Goal: Check status

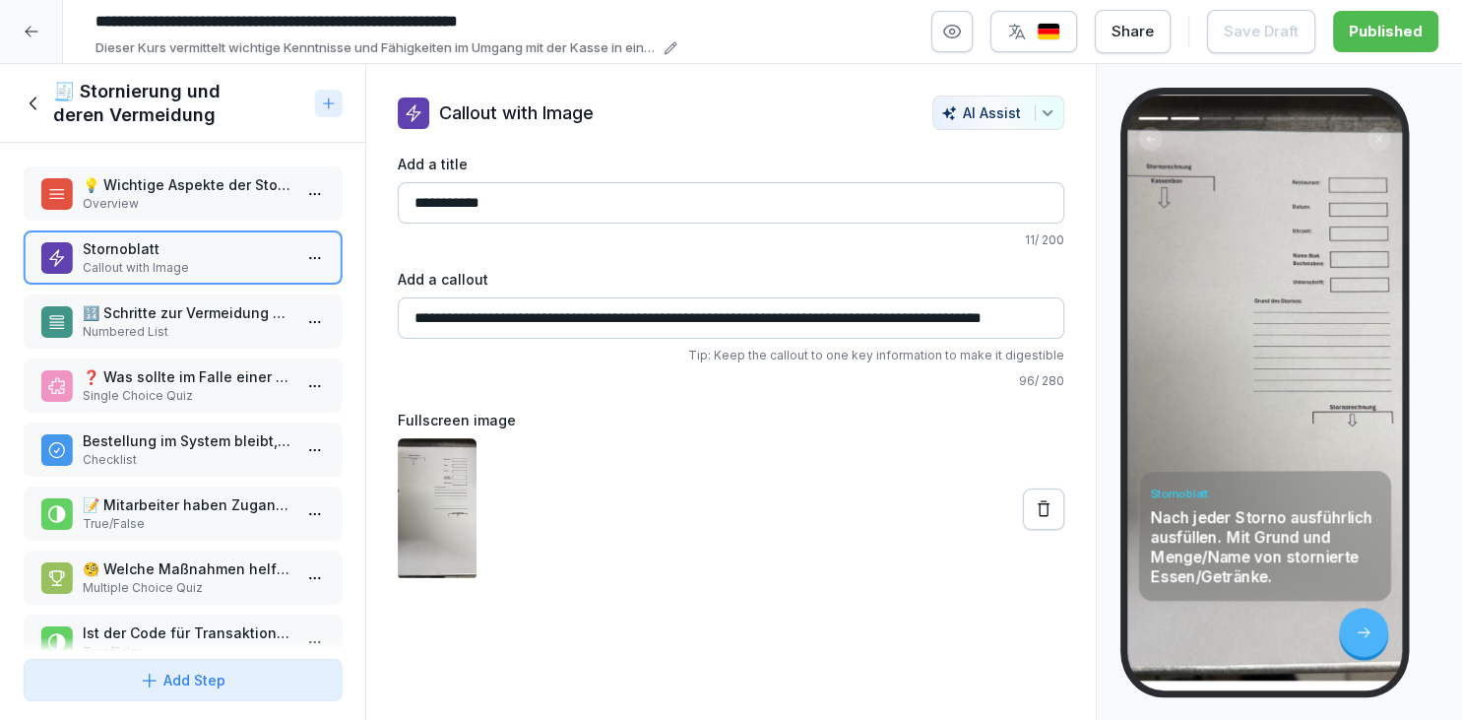
click at [41, 111] on icon at bounding box center [35, 104] width 22 height 22
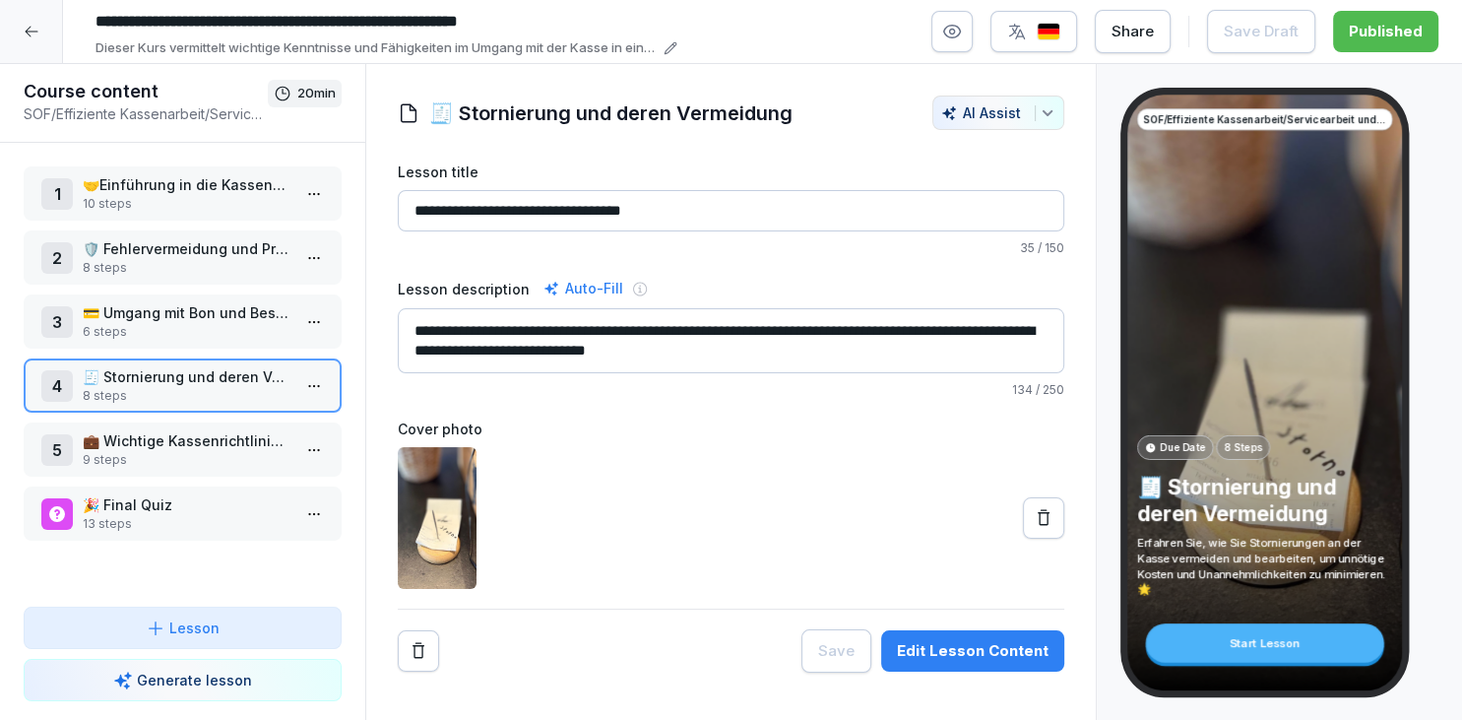
click at [41, 61] on div at bounding box center [31, 31] width 63 height 63
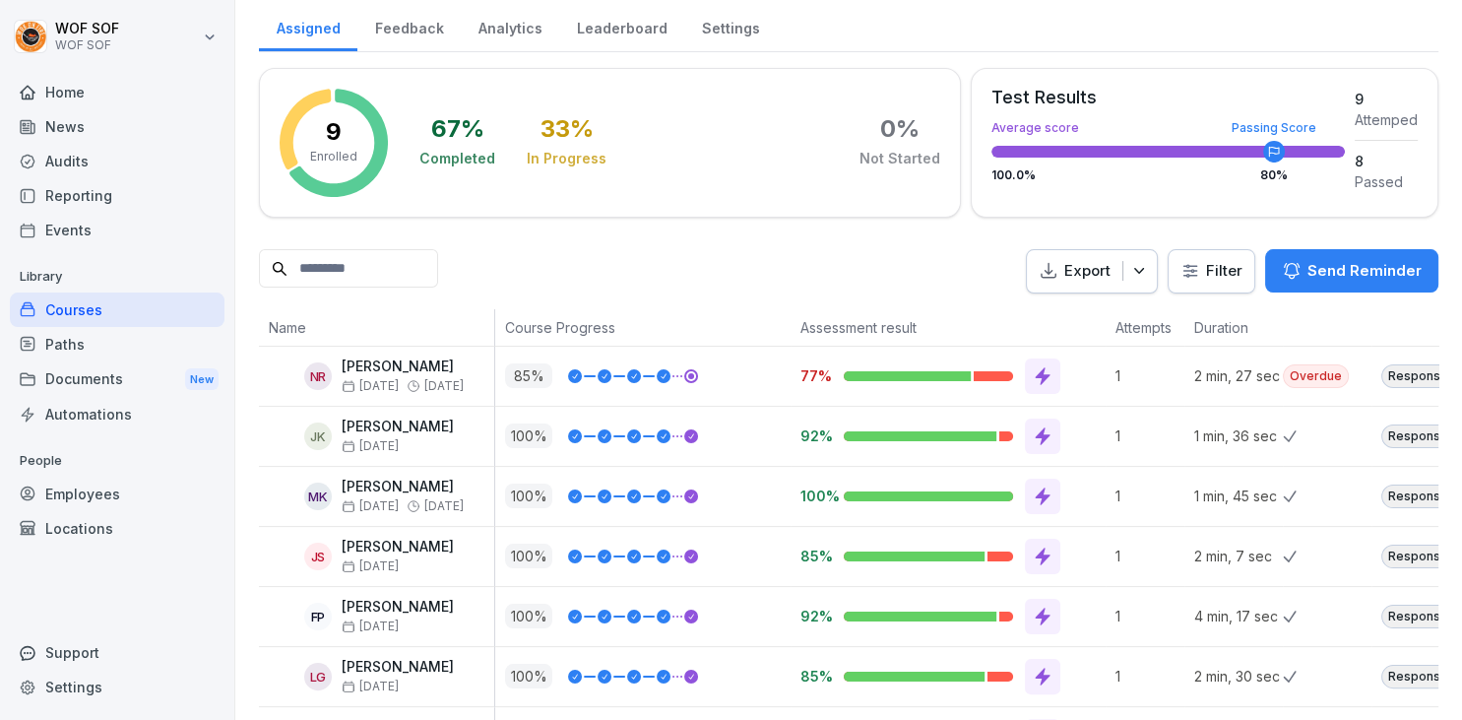
scroll to position [311, 0]
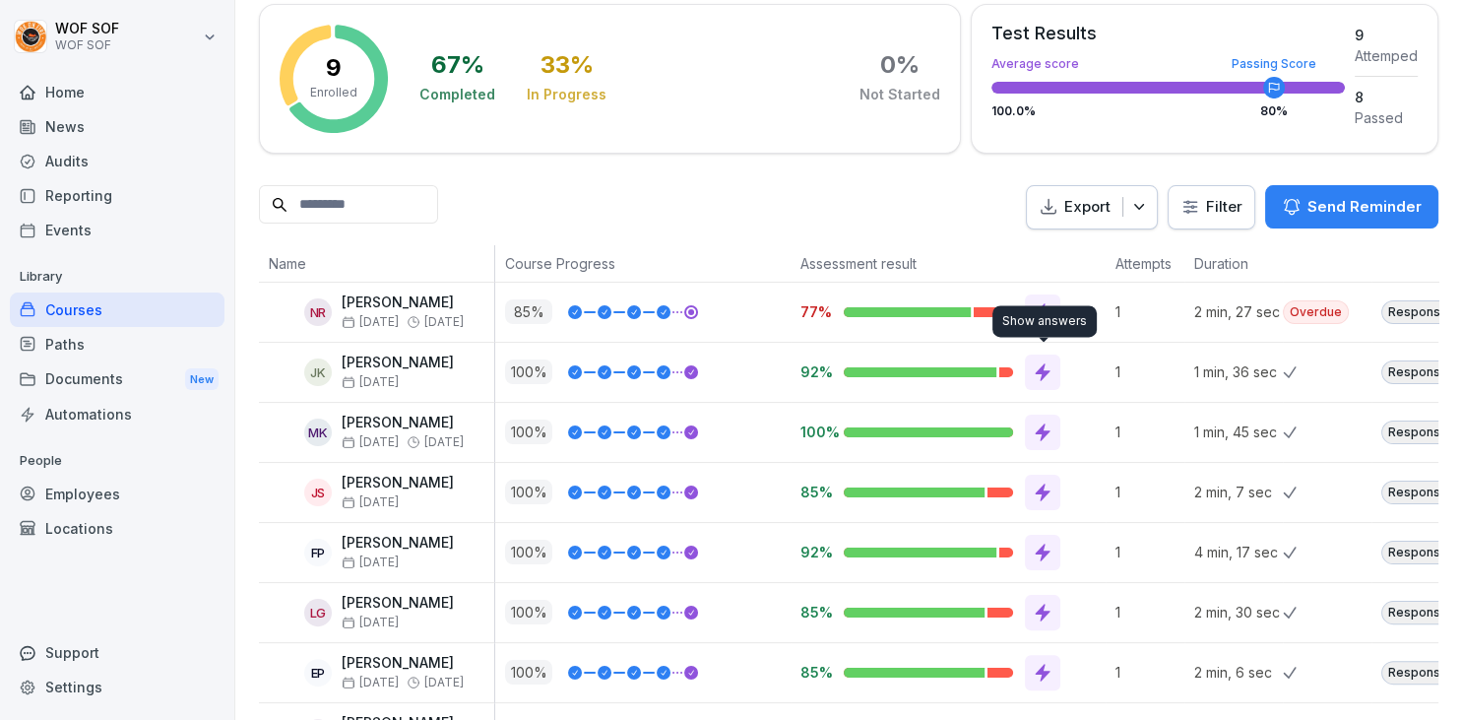
click at [1044, 365] on icon at bounding box center [1043, 372] width 15 height 18
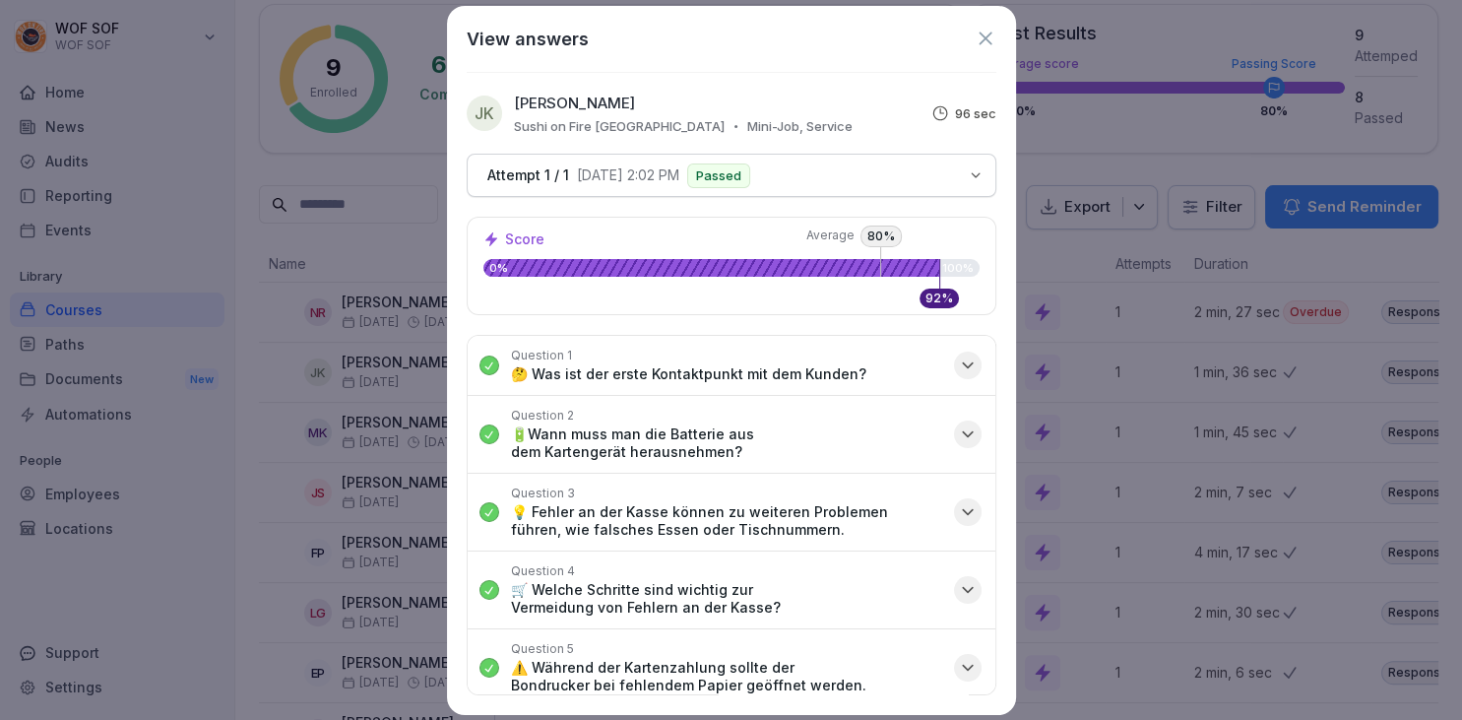
click at [984, 39] on icon at bounding box center [985, 38] width 13 height 13
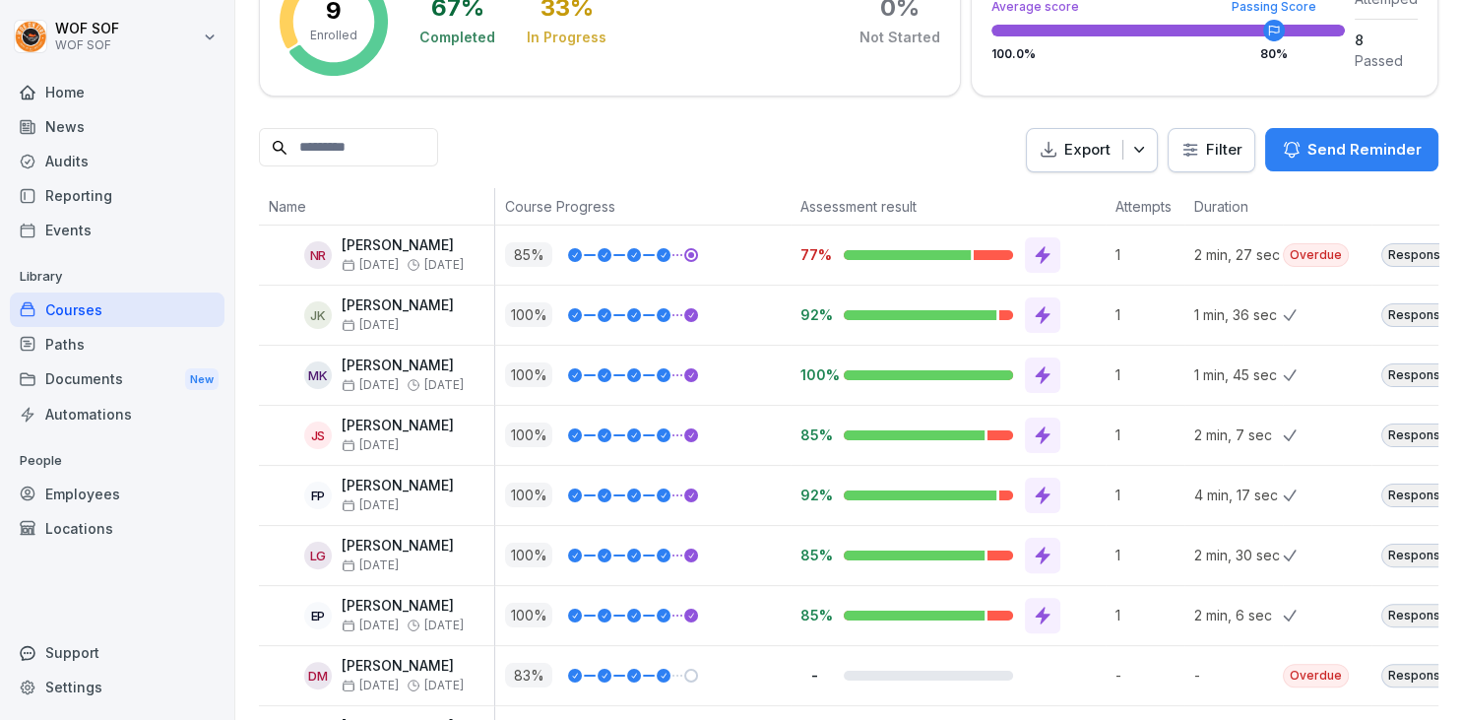
scroll to position [429, 0]
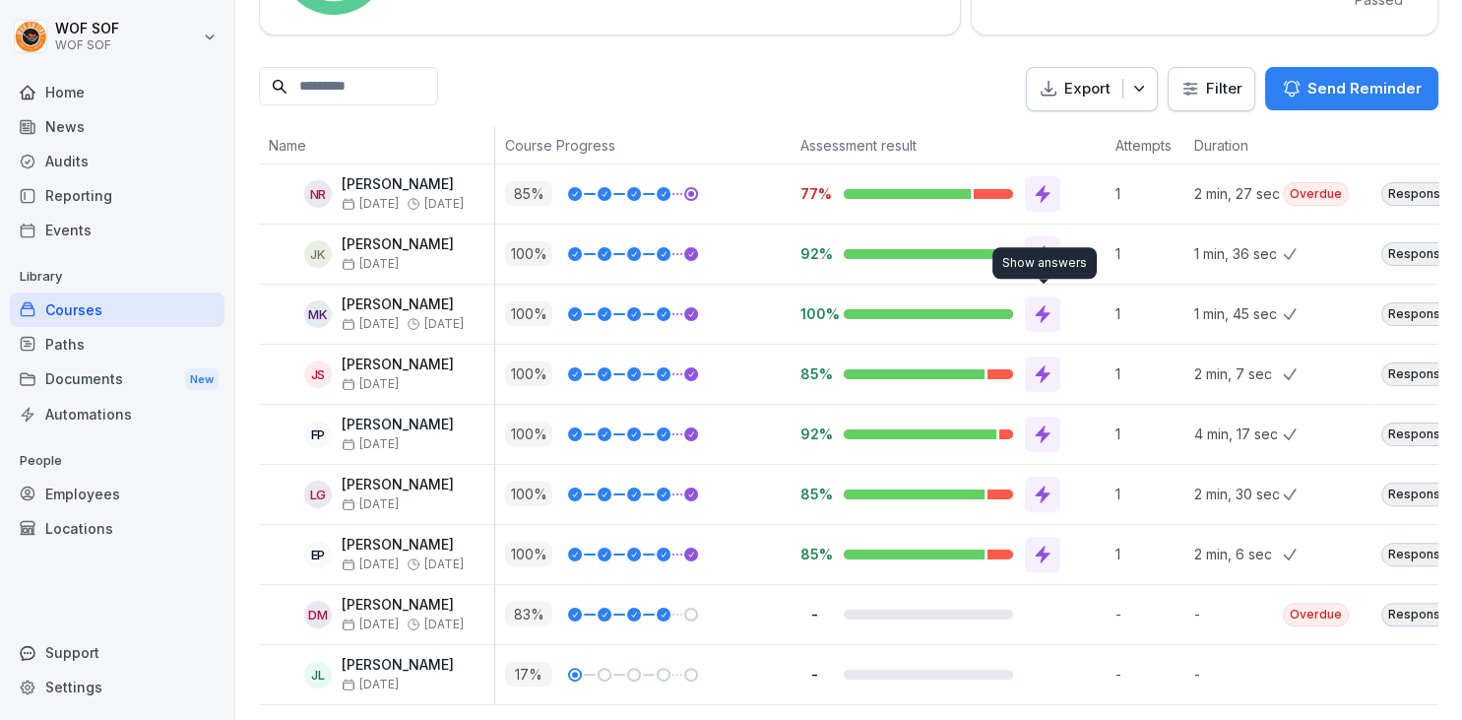
click at [1046, 315] on icon at bounding box center [1043, 314] width 20 height 20
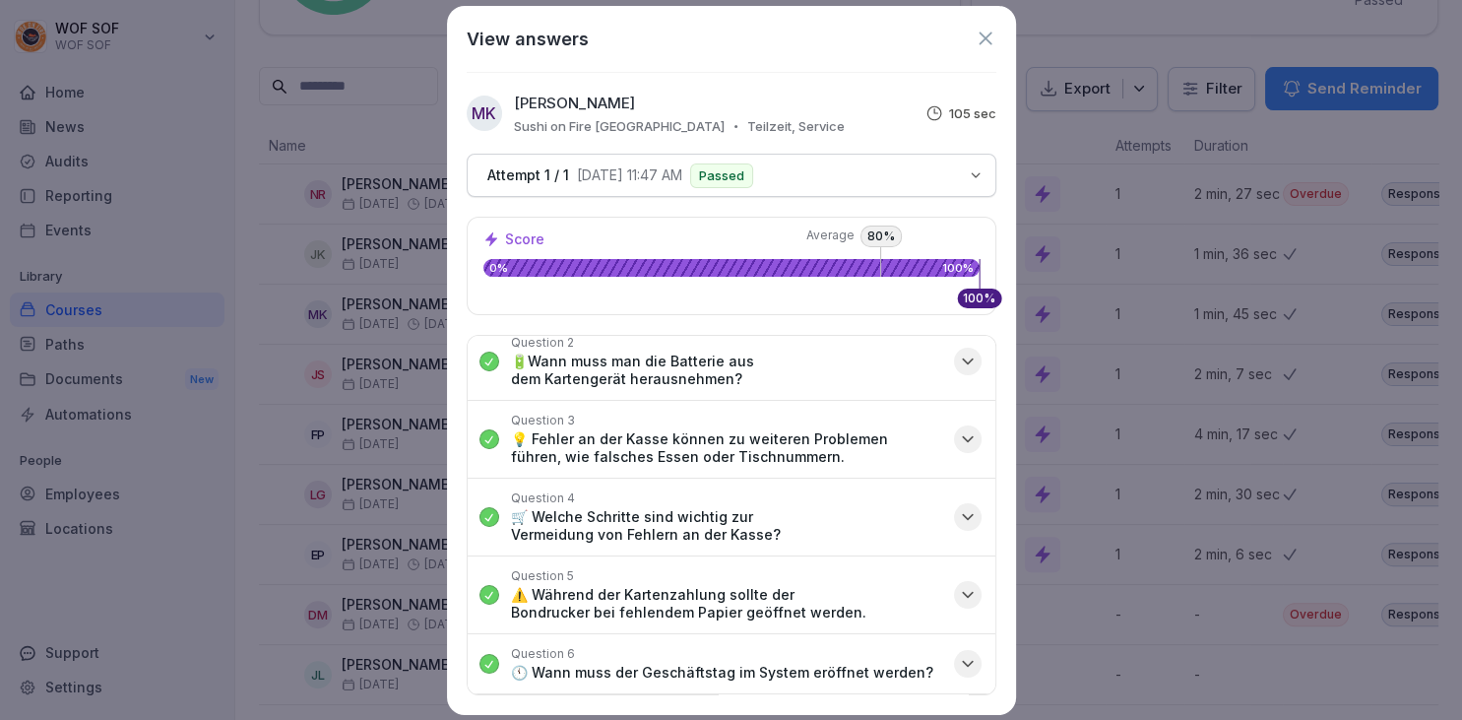
scroll to position [0, 0]
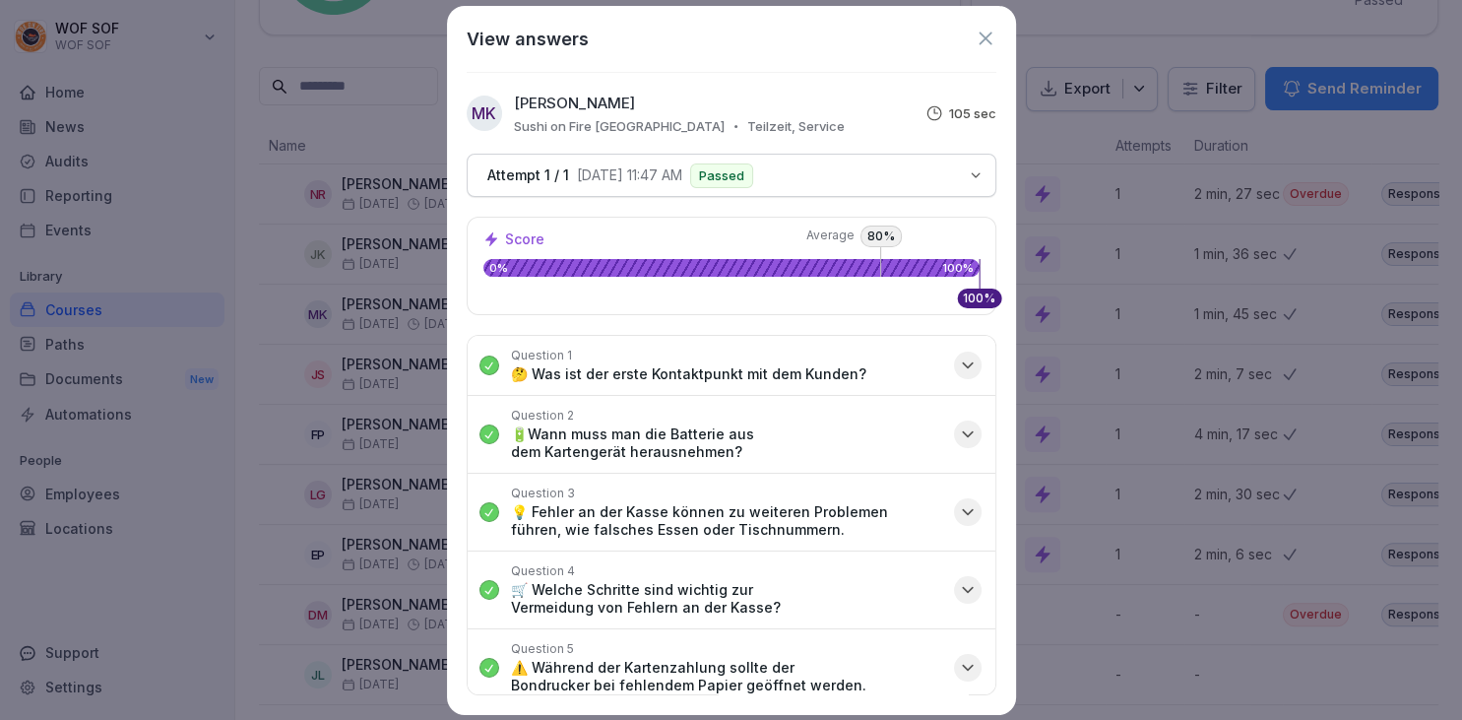
click at [987, 48] on icon at bounding box center [986, 39] width 22 height 22
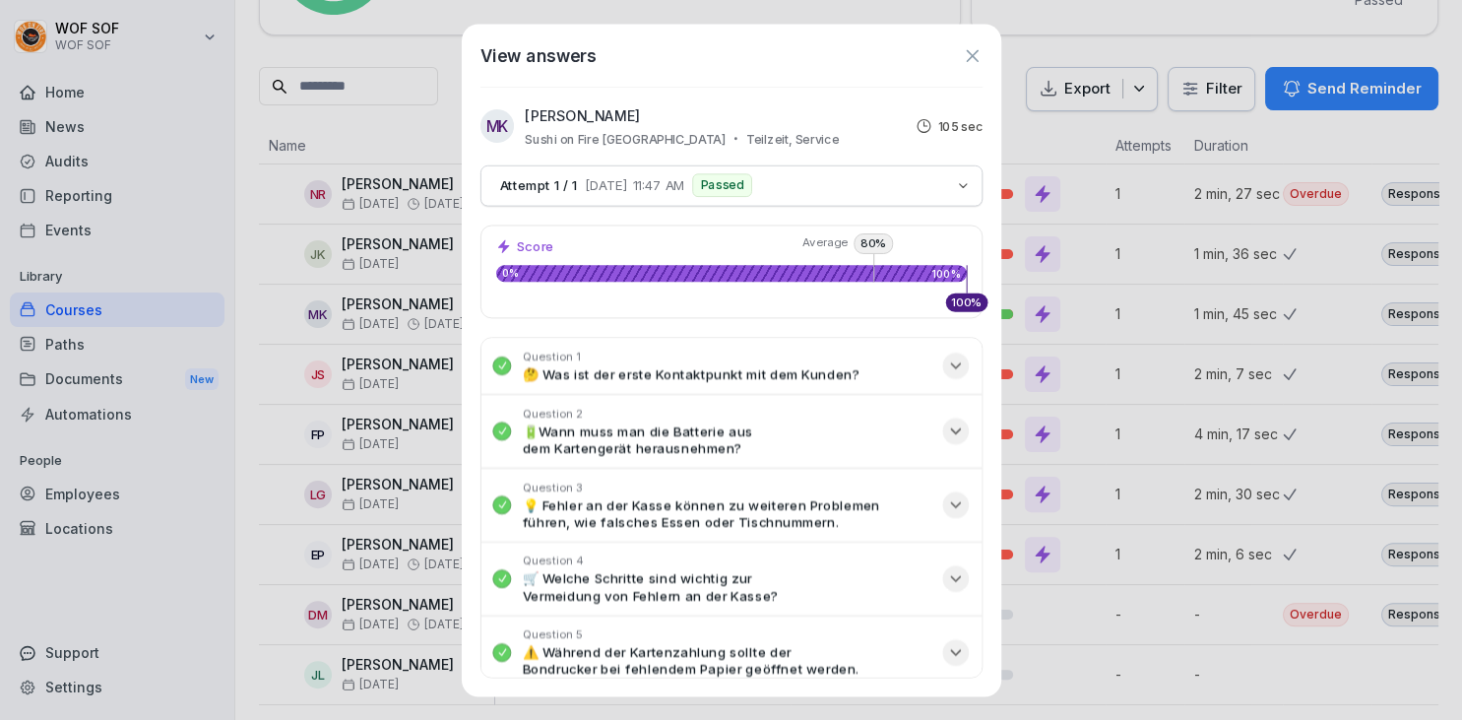
scroll to position [429, 0]
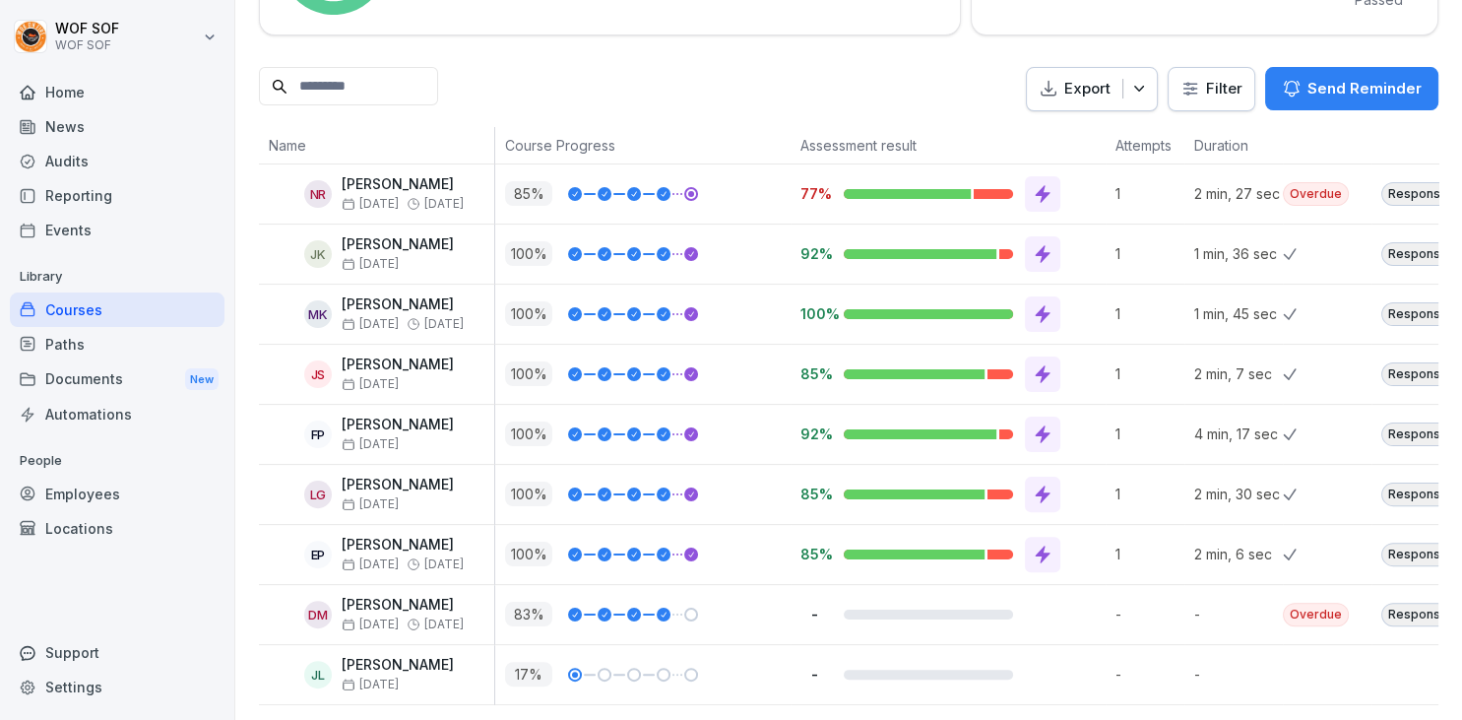
click at [1397, 372] on div "Responses" at bounding box center [1421, 374] width 81 height 24
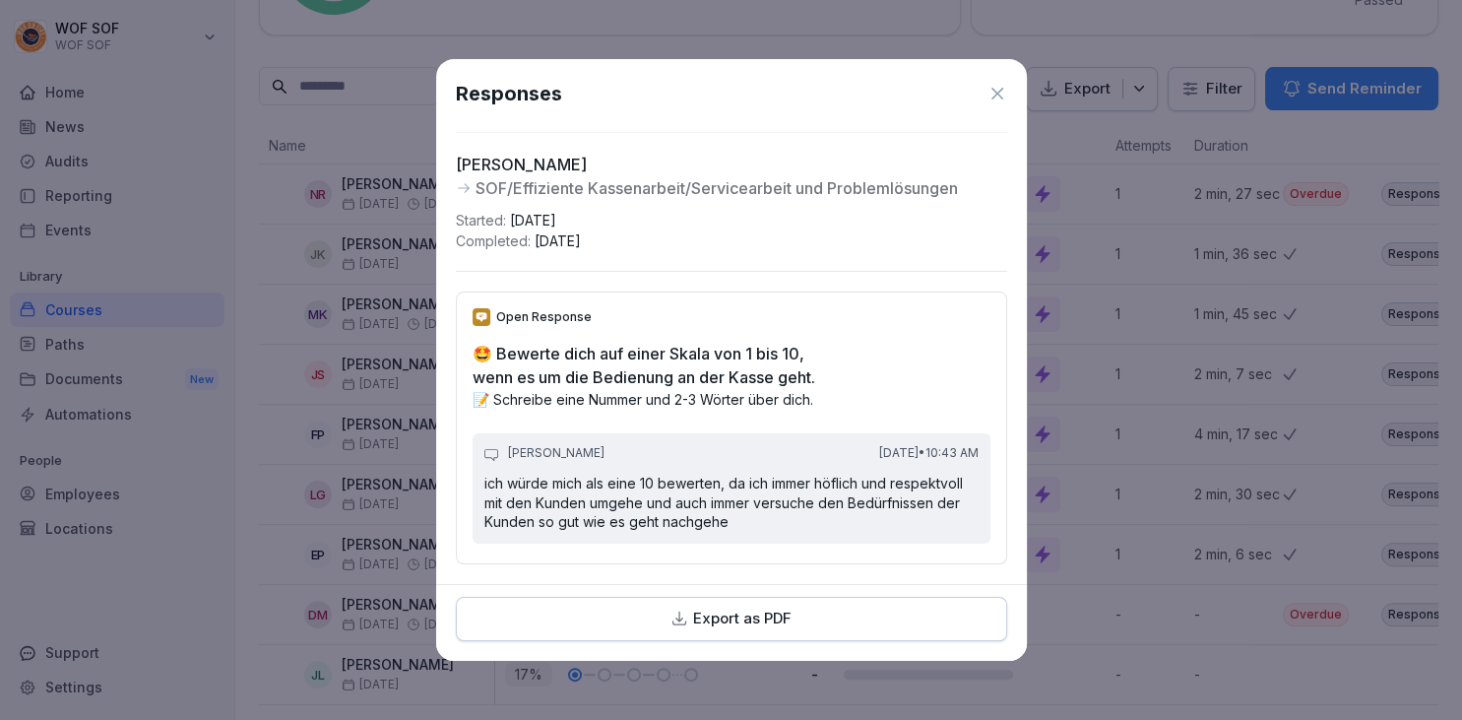
click at [993, 97] on icon at bounding box center [998, 94] width 20 height 20
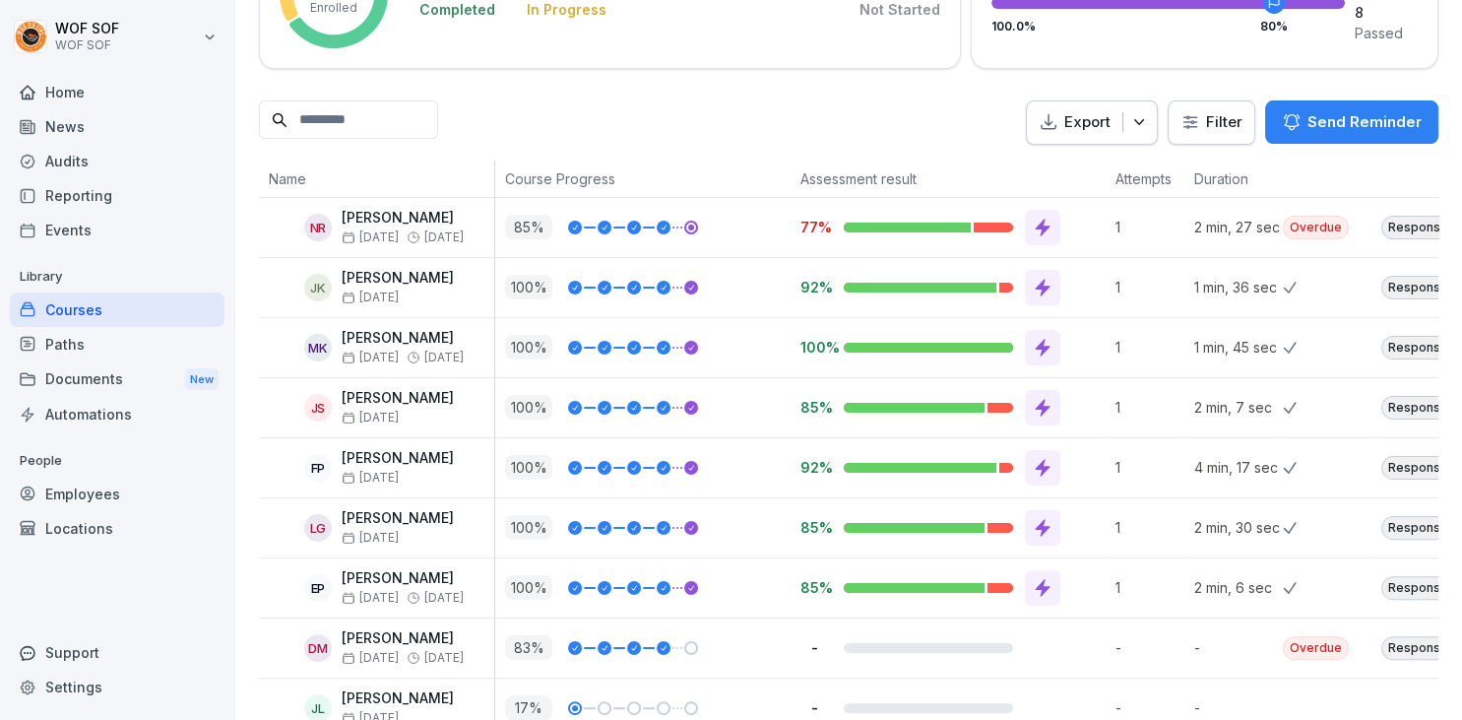
scroll to position [393, 0]
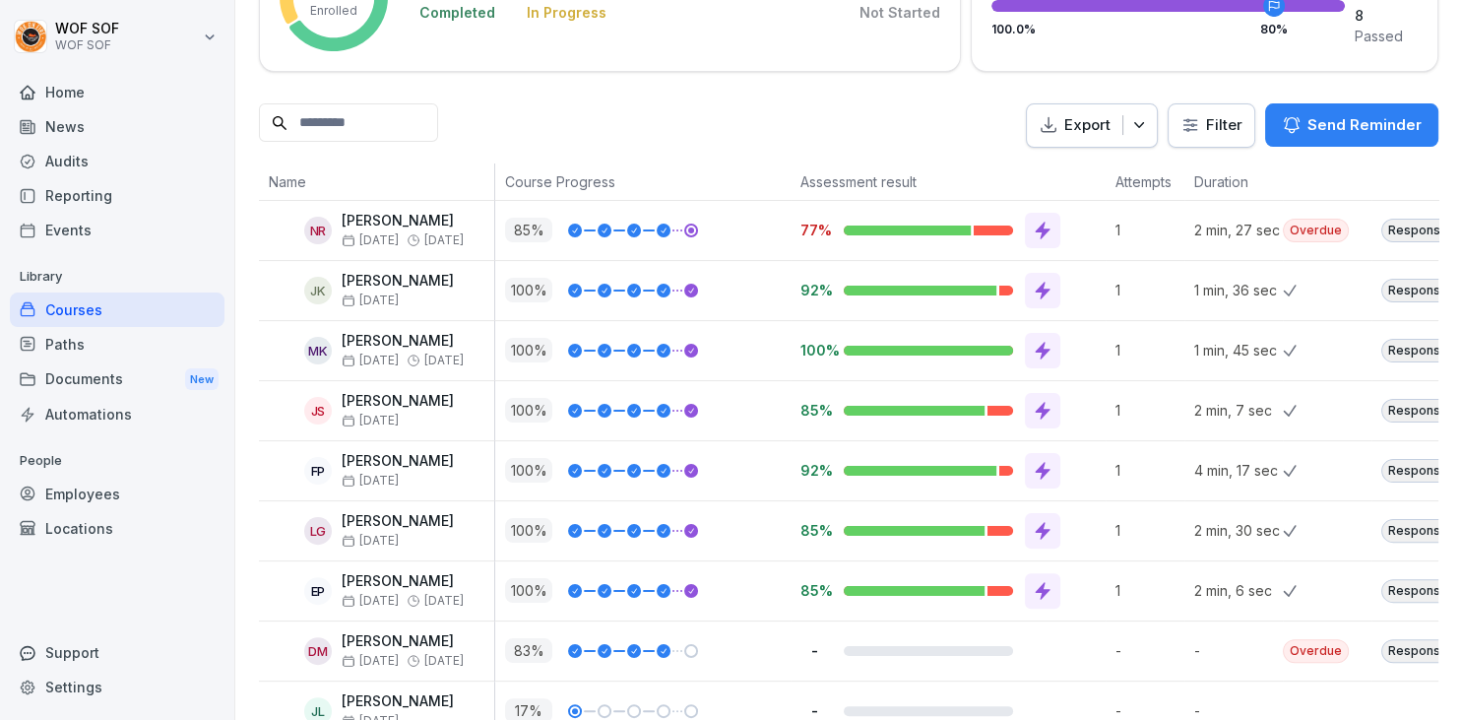
click at [1392, 344] on div "Responses" at bounding box center [1421, 351] width 81 height 24
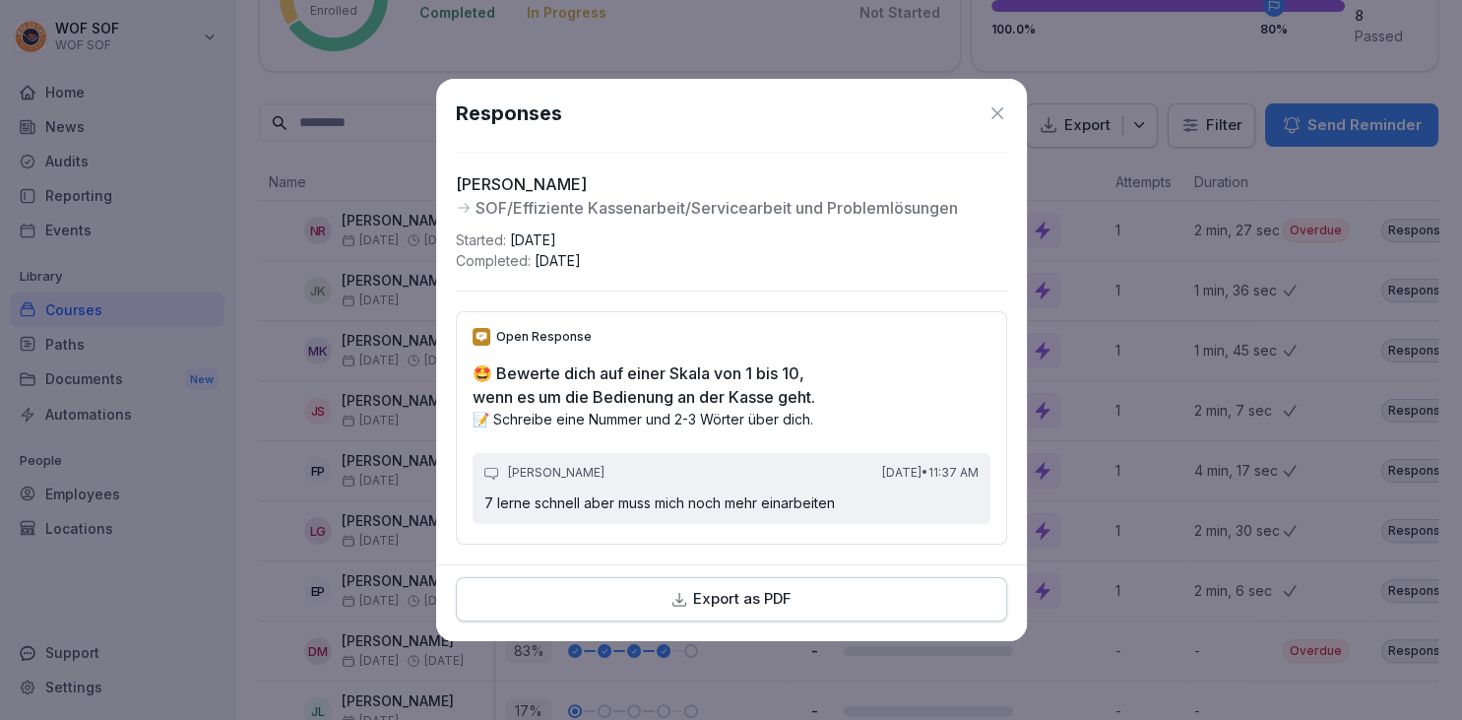
click at [996, 122] on icon at bounding box center [998, 113] width 20 height 20
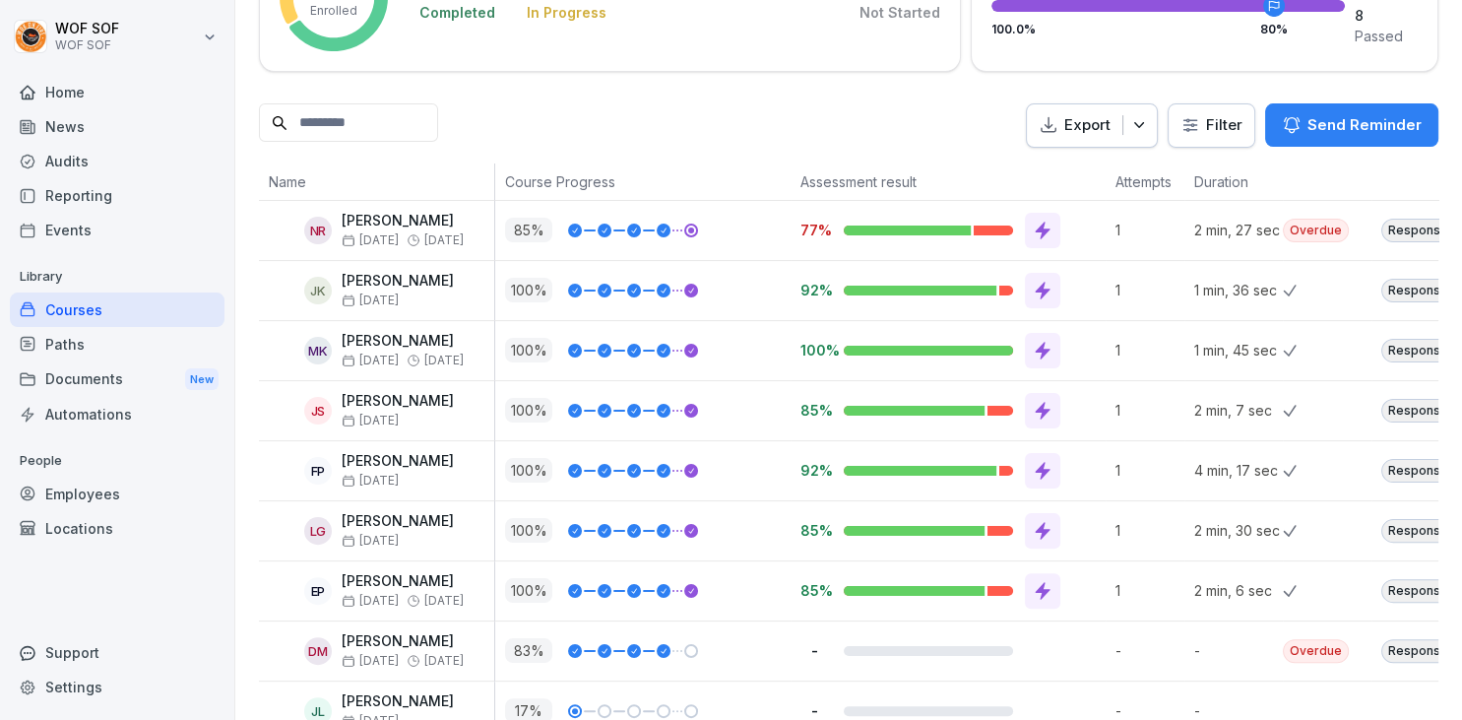
click at [1385, 287] on div "Responses" at bounding box center [1421, 291] width 81 height 24
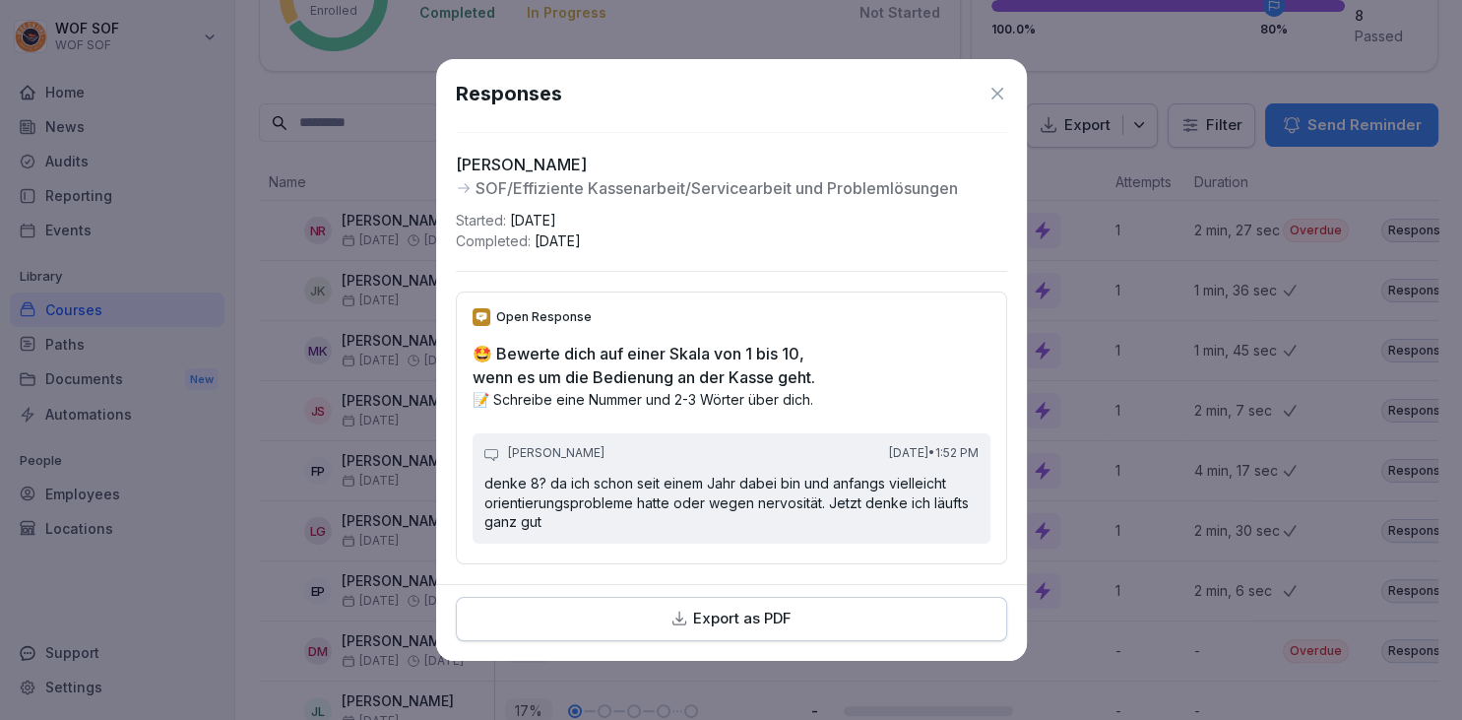
click at [996, 100] on icon at bounding box center [998, 94] width 20 height 20
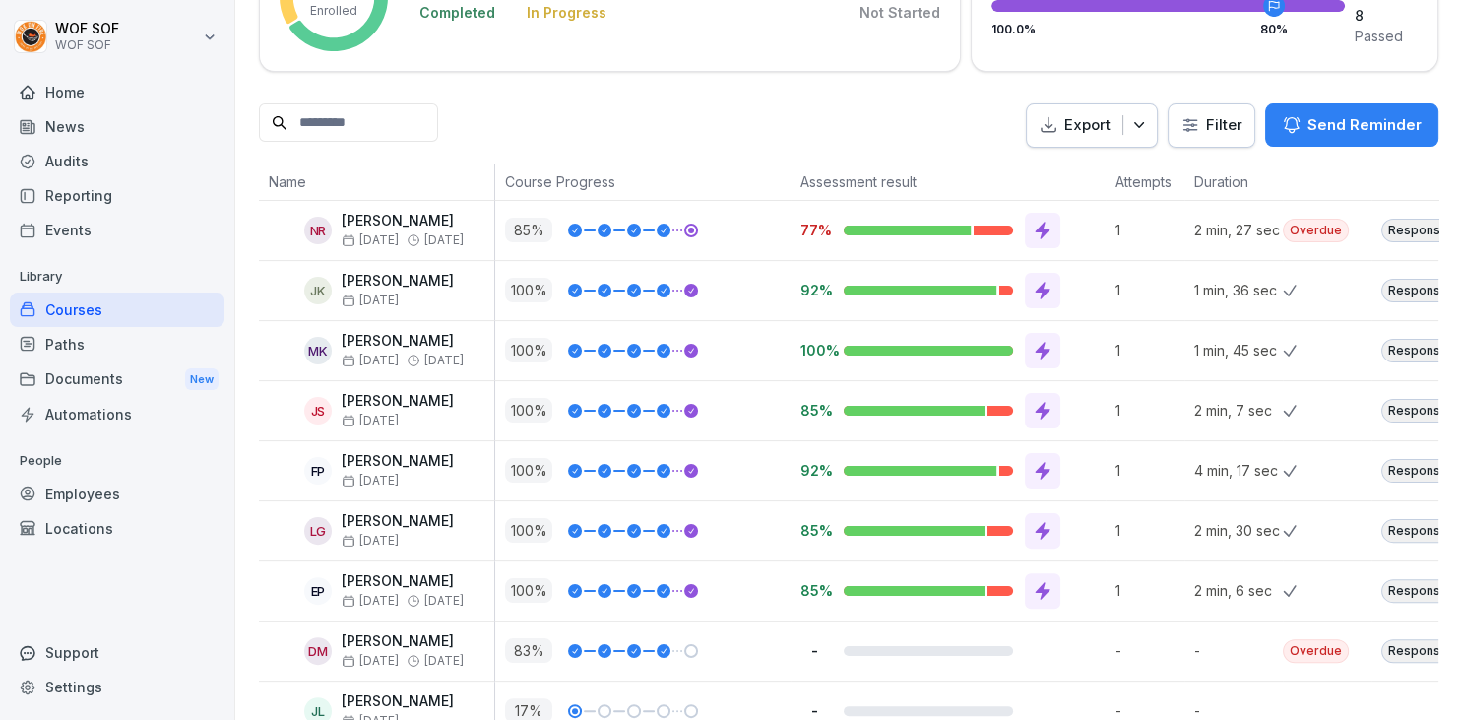
click at [1400, 219] on div "Responses" at bounding box center [1421, 231] width 81 height 24
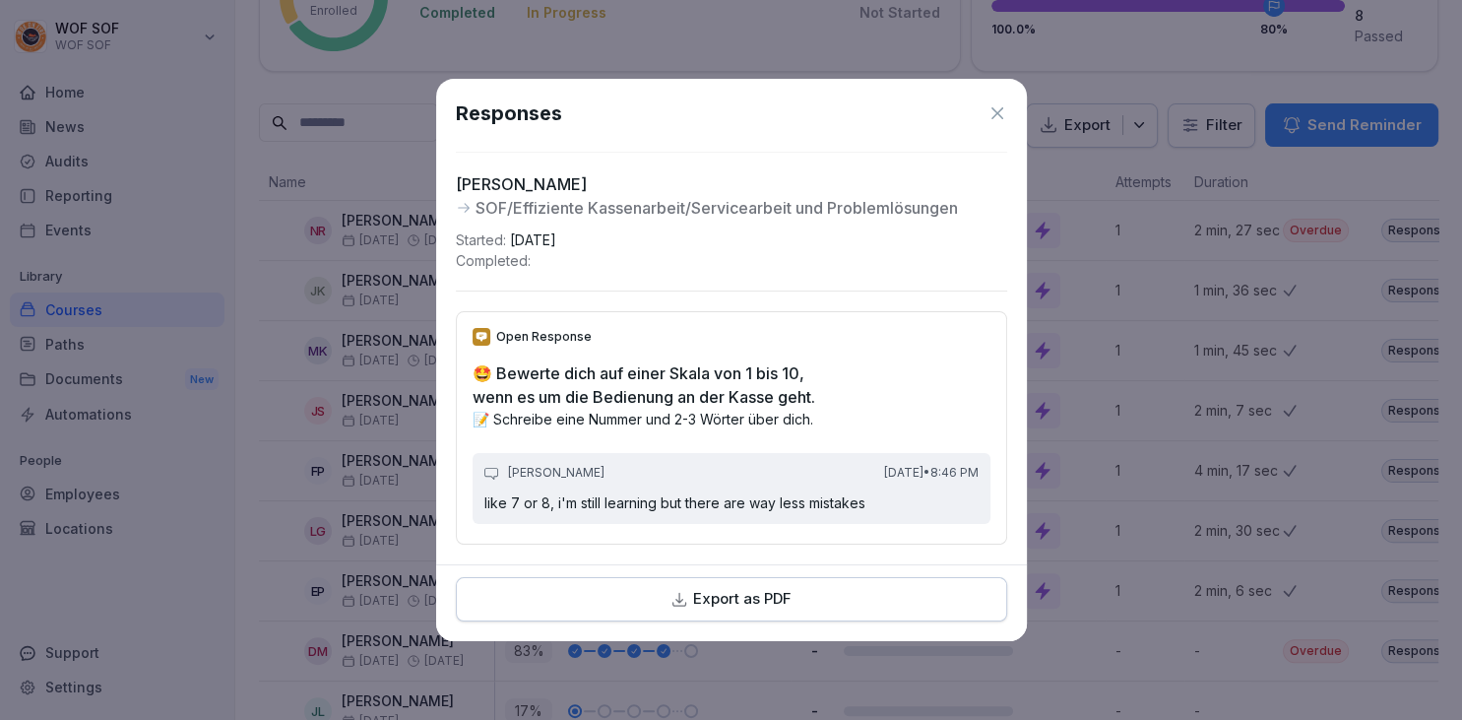
click at [996, 111] on icon at bounding box center [998, 113] width 20 height 20
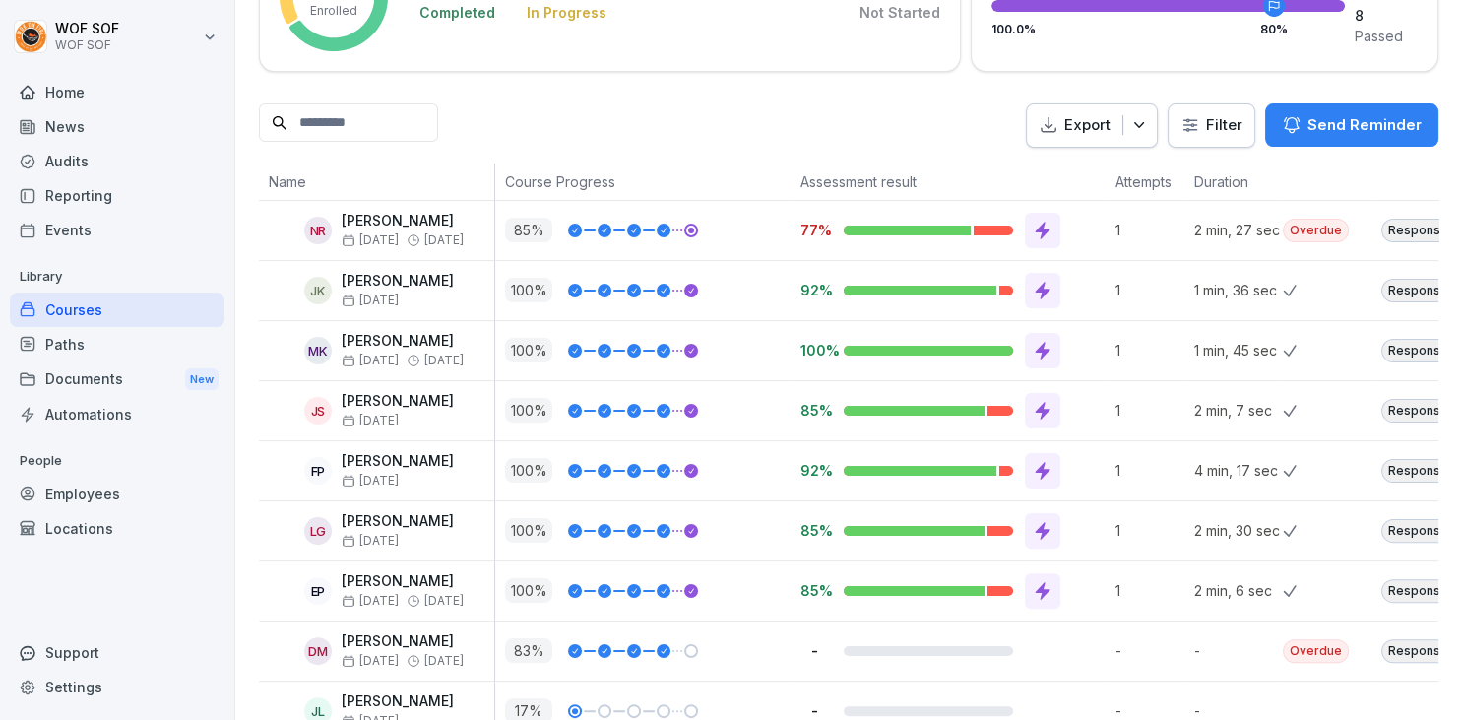
click at [1394, 590] on div "Responses" at bounding box center [1421, 591] width 81 height 24
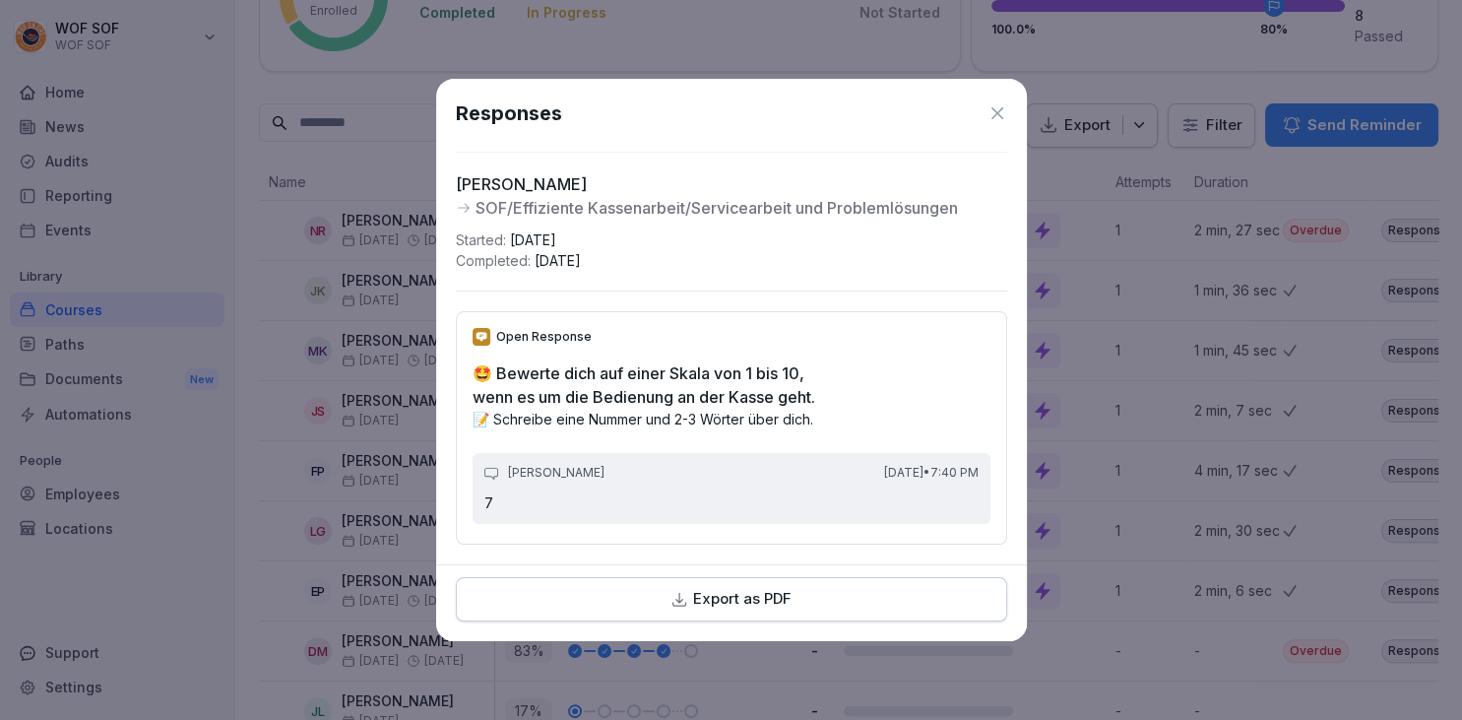
click at [998, 101] on div "Responses" at bounding box center [731, 113] width 551 height 30
click at [1000, 107] on icon at bounding box center [998, 113] width 20 height 20
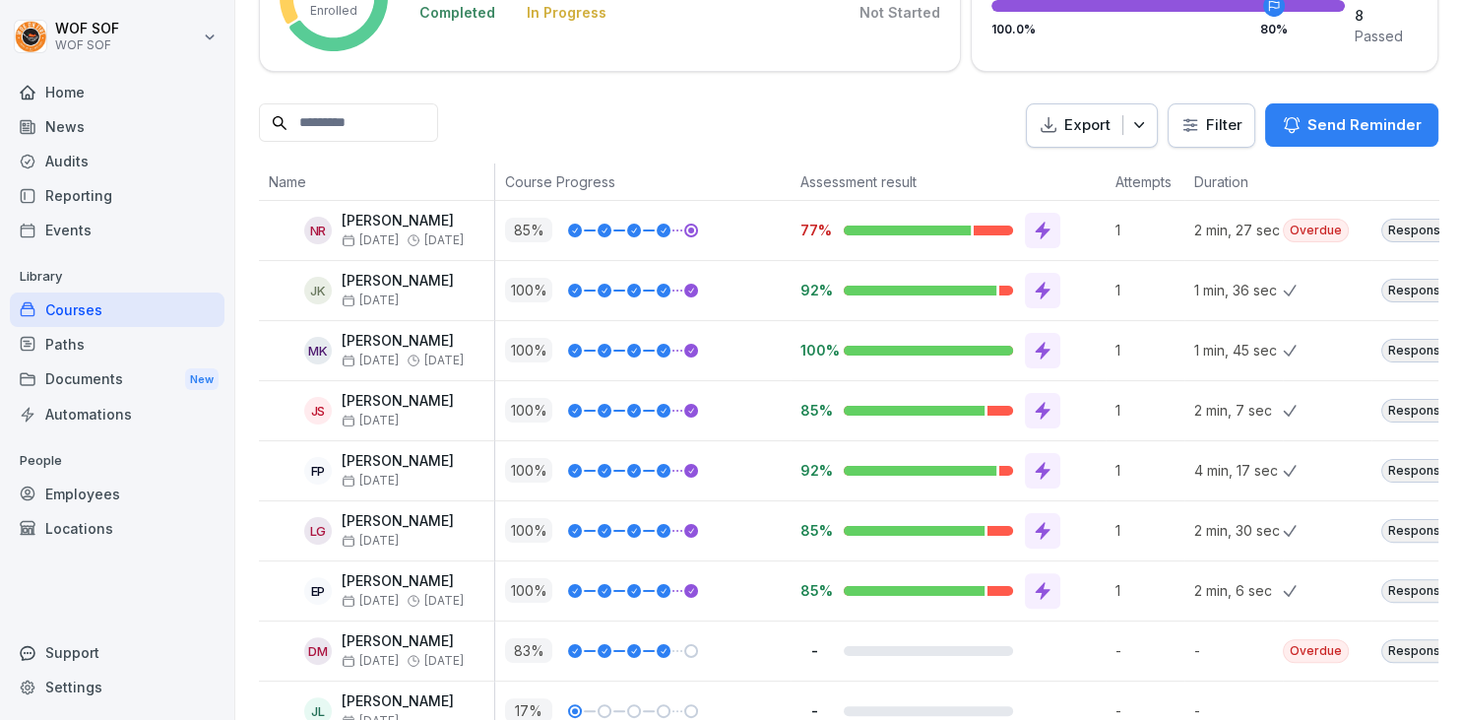
scroll to position [421, 0]
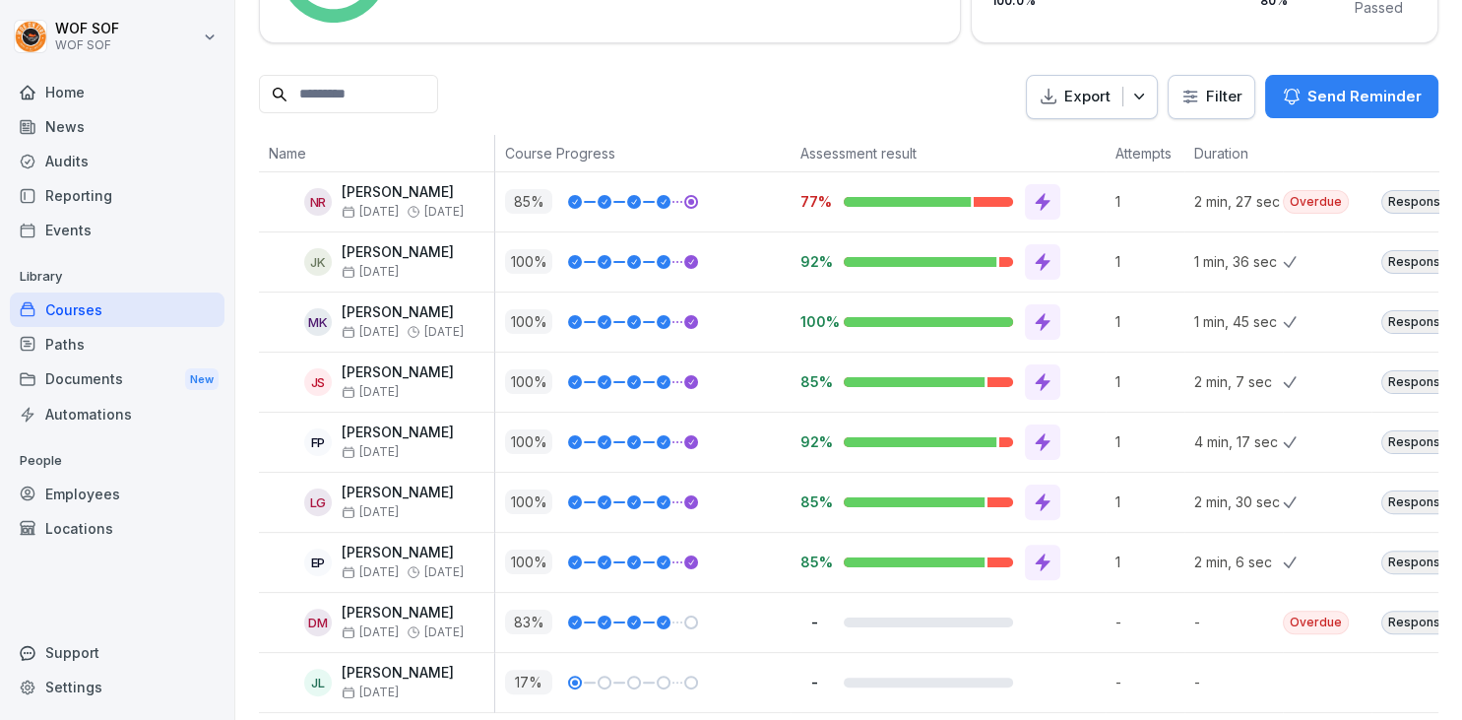
click at [1395, 502] on div "Responses" at bounding box center [1421, 502] width 81 height 24
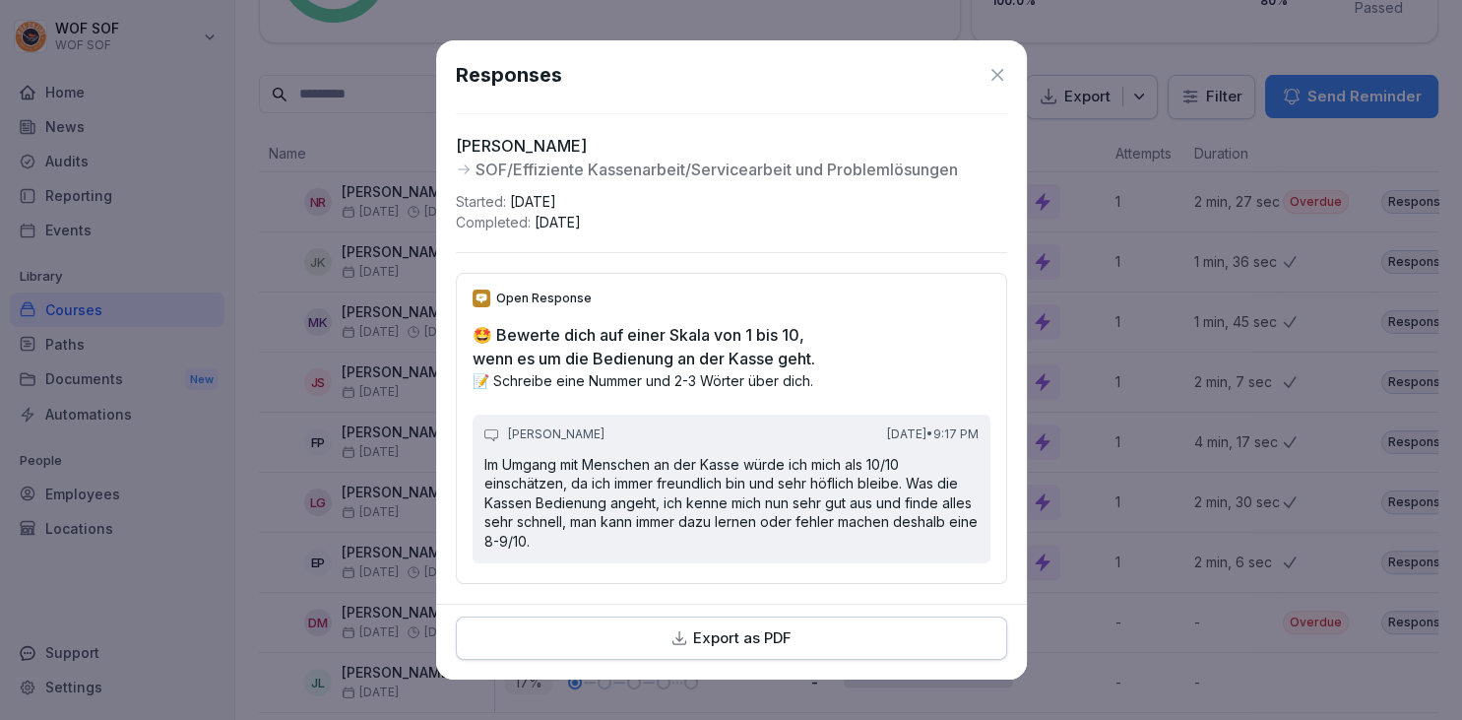
click at [996, 77] on icon at bounding box center [998, 75] width 20 height 20
